Goal: Information Seeking & Learning: Find specific page/section

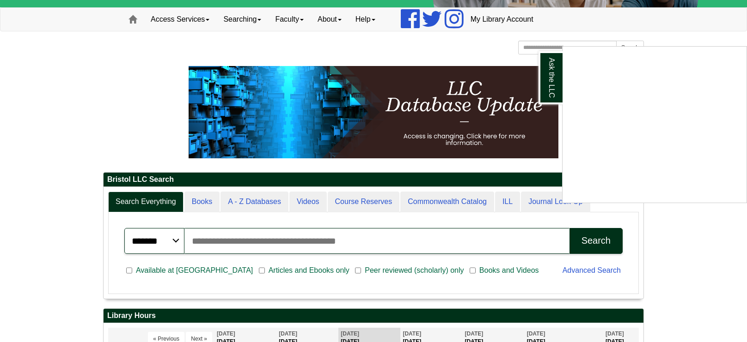
scroll to position [73, 0]
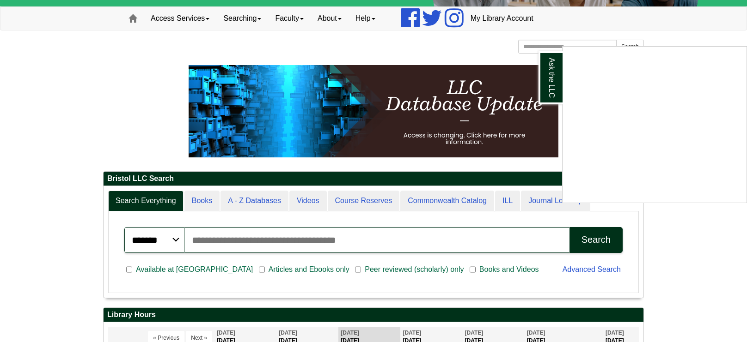
click at [287, 244] on div "Ask the LLC" at bounding box center [373, 171] width 747 height 342
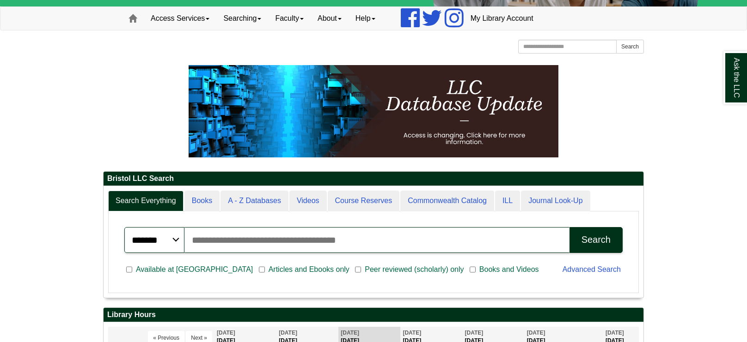
click at [286, 243] on input "Search articles, books, journals & more" at bounding box center [376, 240] width 385 height 26
type input "**********"
click at [569, 227] on button "Search" at bounding box center [595, 240] width 53 height 26
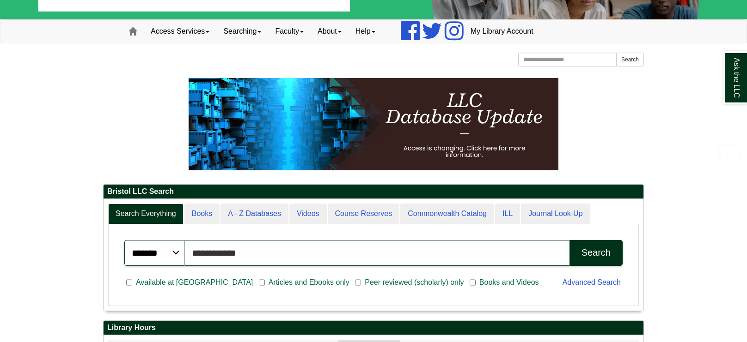
scroll to position [87, 0]
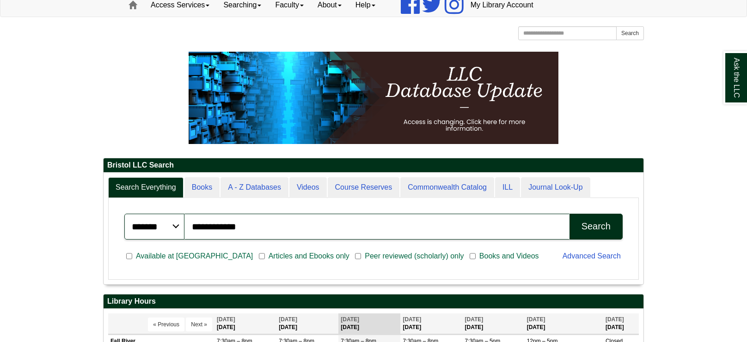
click at [602, 236] on button "Search" at bounding box center [595, 227] width 53 height 26
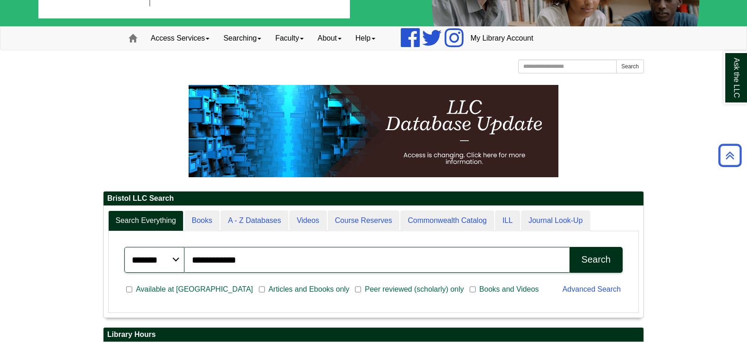
scroll to position [16, 0]
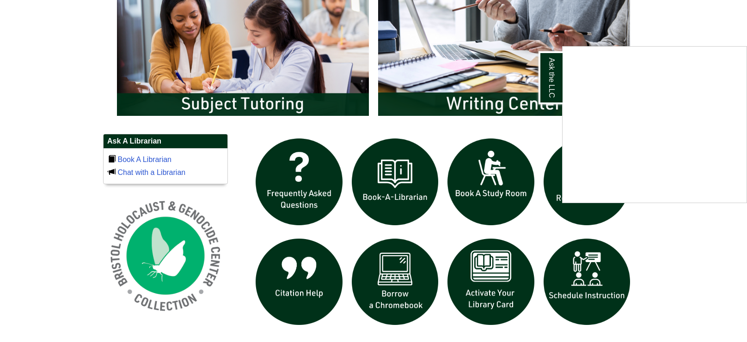
scroll to position [597, 0]
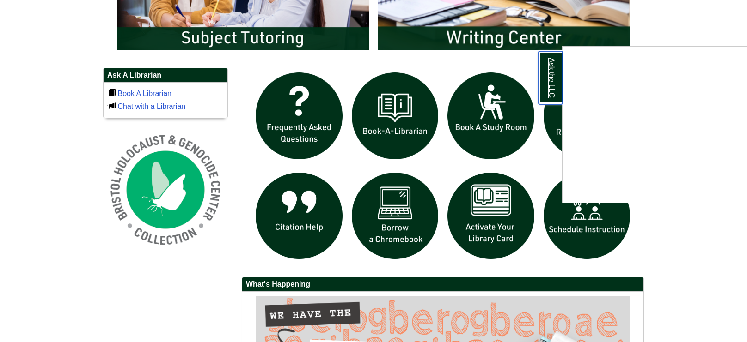
click at [549, 79] on link "Ask the LLC" at bounding box center [550, 77] width 24 height 53
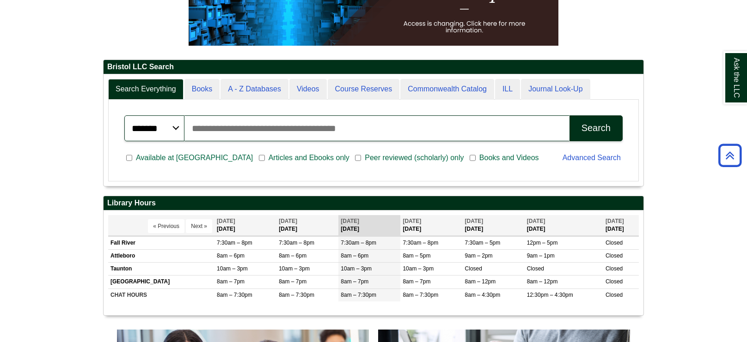
scroll to position [180, 0]
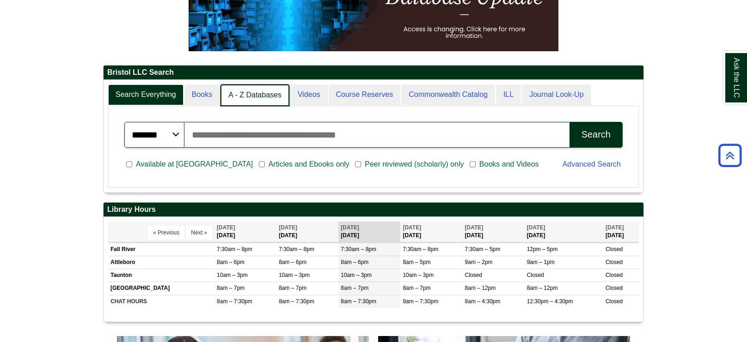
click at [240, 88] on link "A - Z Databases" at bounding box center [254, 96] width 69 height 22
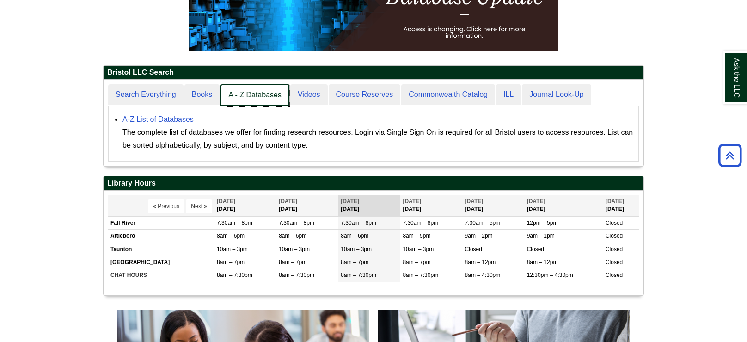
scroll to position [86, 540]
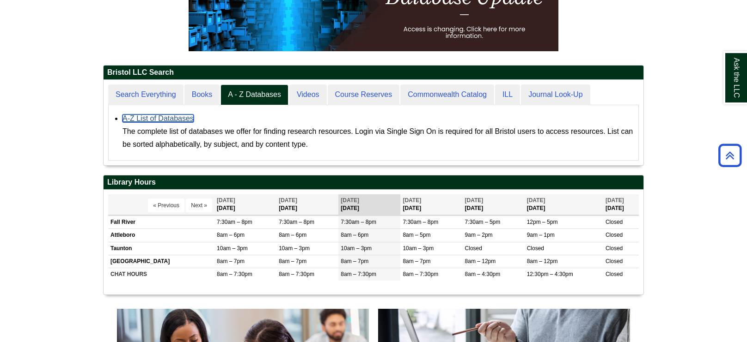
click at [166, 120] on link "A-Z List of Databases" at bounding box center [157, 119] width 71 height 8
